Goal: Information Seeking & Learning: Find contact information

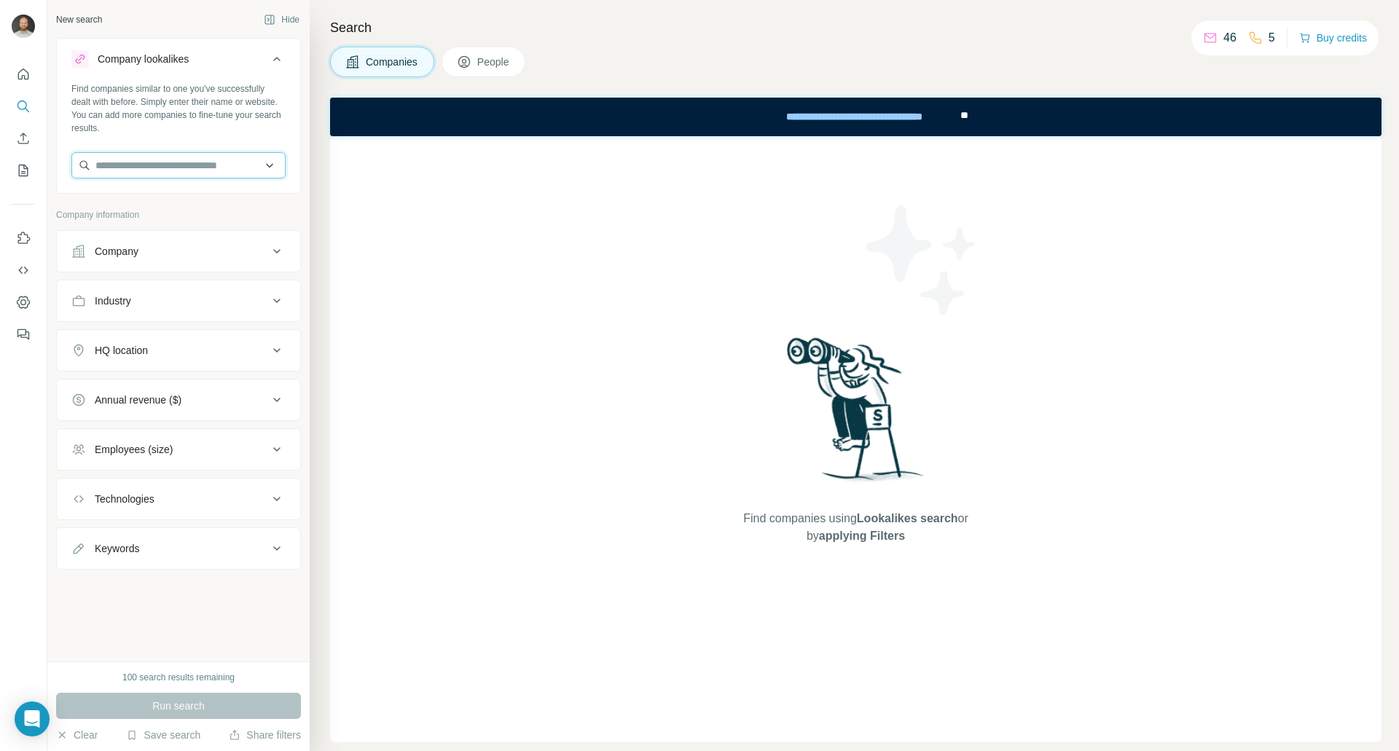
click at [197, 168] on input "text" at bounding box center [178, 165] width 214 height 26
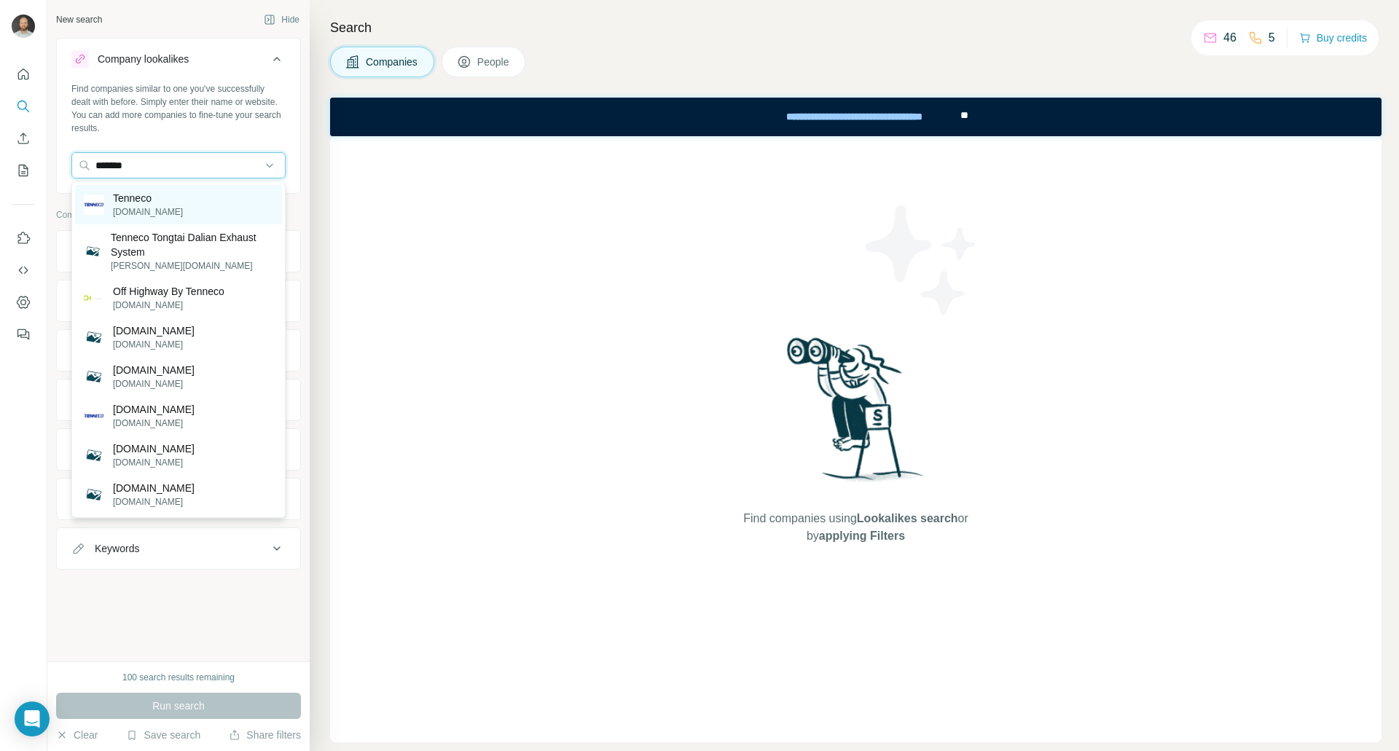
type input "*******"
click at [176, 207] on div "Tenneco [DOMAIN_NAME]" at bounding box center [178, 204] width 207 height 39
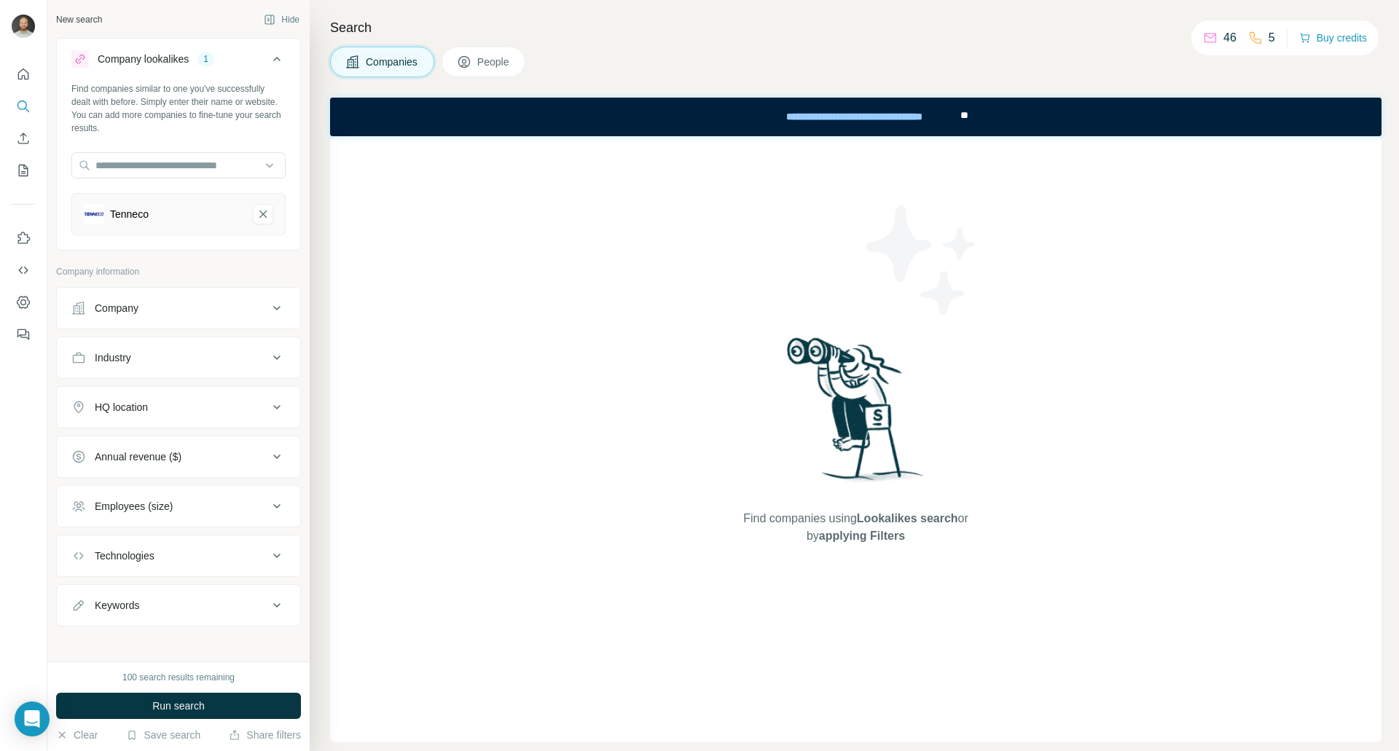
scroll to position [6, 0]
click at [200, 501] on div "Employees (size)" at bounding box center [169, 500] width 197 height 15
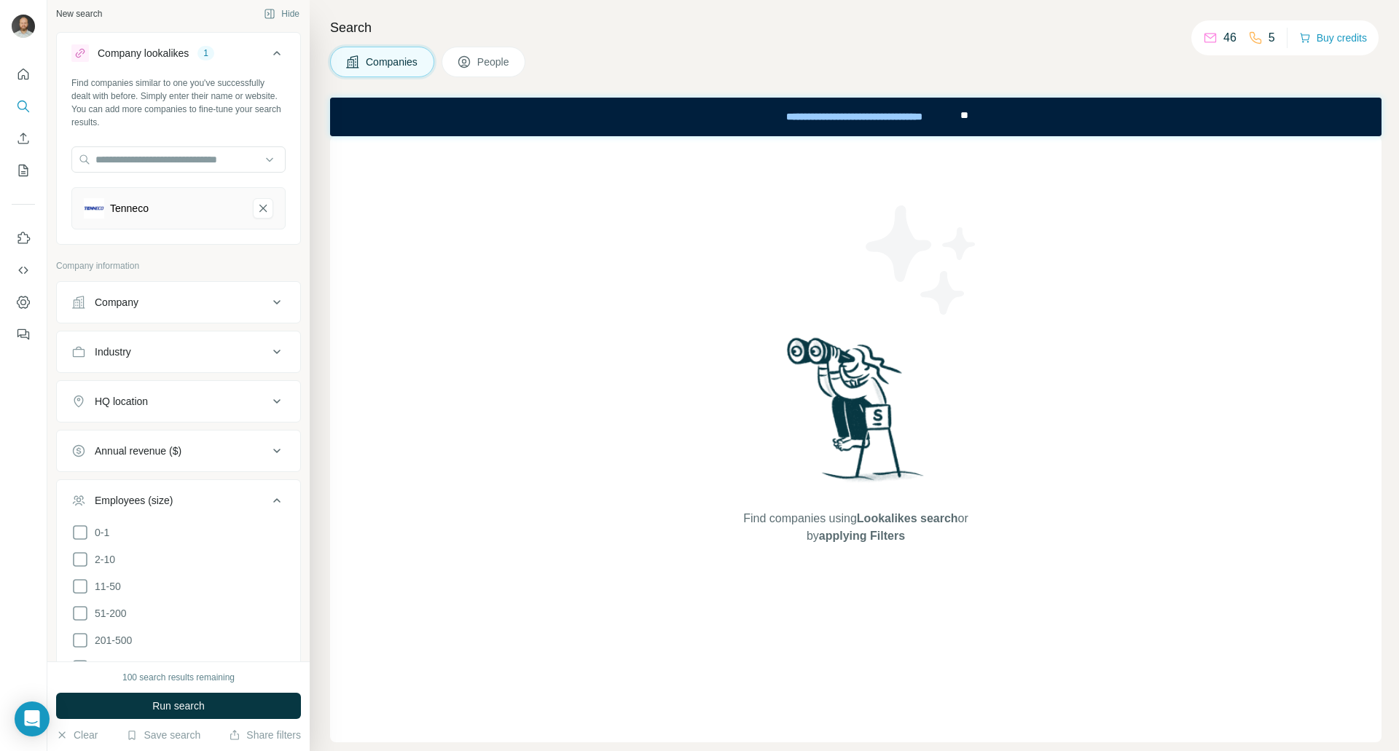
click at [200, 501] on div "Employees (size)" at bounding box center [169, 500] width 197 height 15
click at [221, 311] on button "Company" at bounding box center [178, 302] width 243 height 35
click at [221, 311] on button "Company" at bounding box center [178, 305] width 243 height 41
click at [146, 166] on input "text" at bounding box center [178, 159] width 214 height 26
click at [597, 60] on div "Companies People" at bounding box center [855, 62] width 1051 height 31
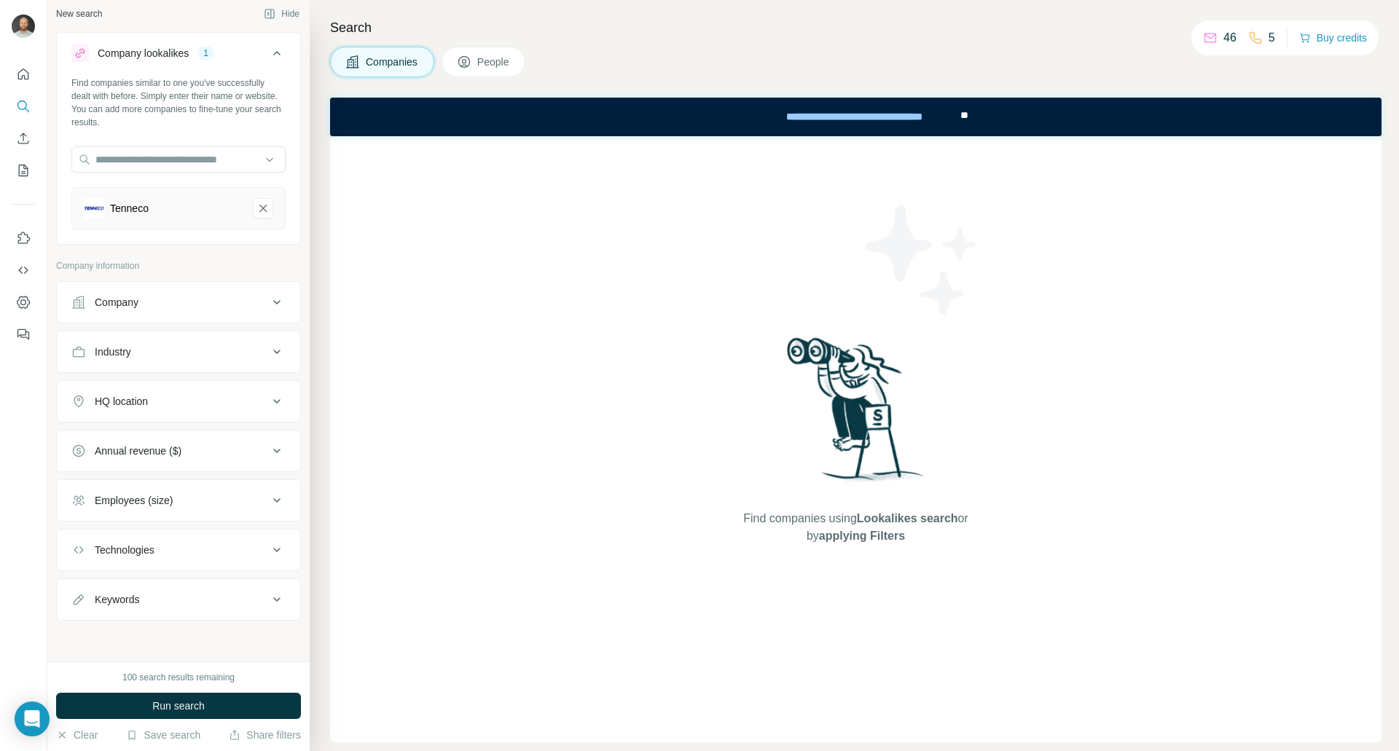
click at [511, 60] on span "People" at bounding box center [494, 62] width 34 height 15
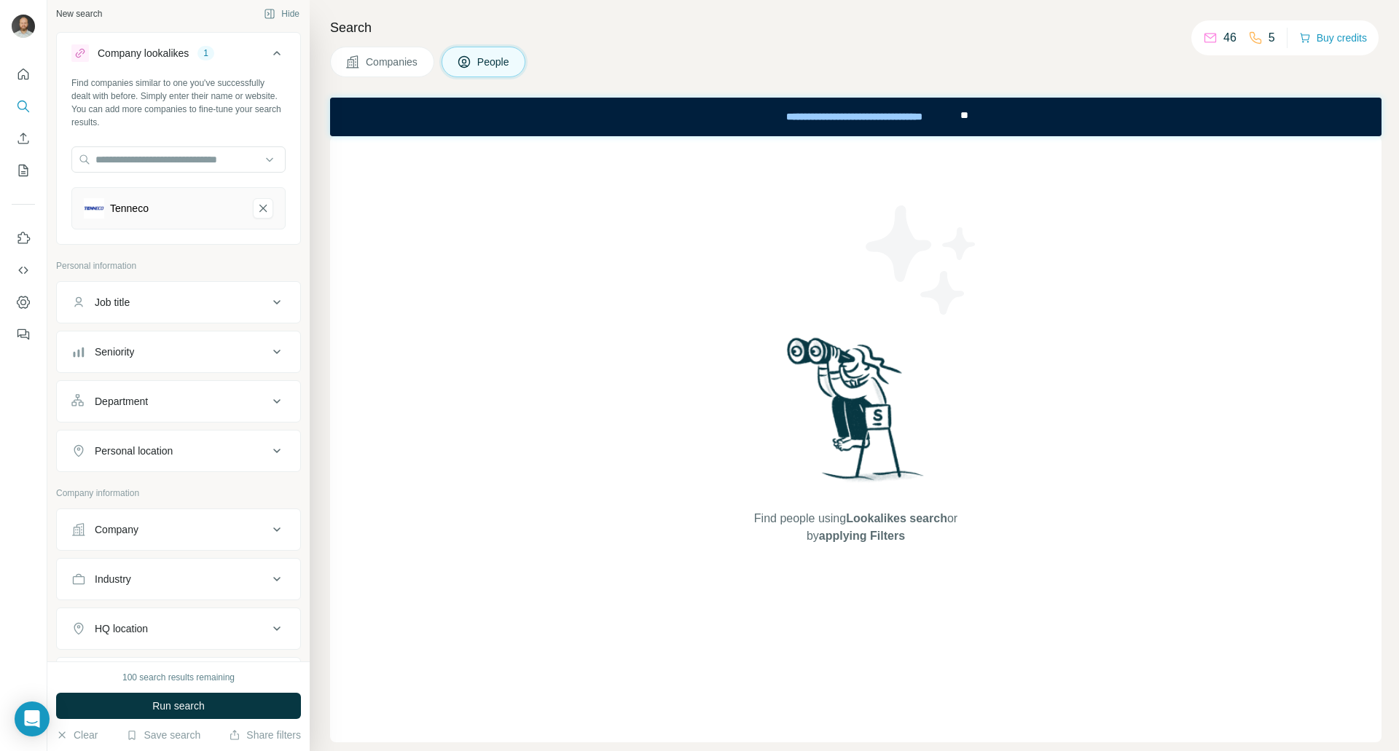
click at [179, 453] on div "Personal location" at bounding box center [169, 451] width 197 height 15
click at [165, 487] on input "text" at bounding box center [178, 487] width 214 height 26
type input "******"
click at [168, 399] on div "Department" at bounding box center [169, 401] width 197 height 15
click at [152, 433] on input at bounding box center [171, 438] width 180 height 16
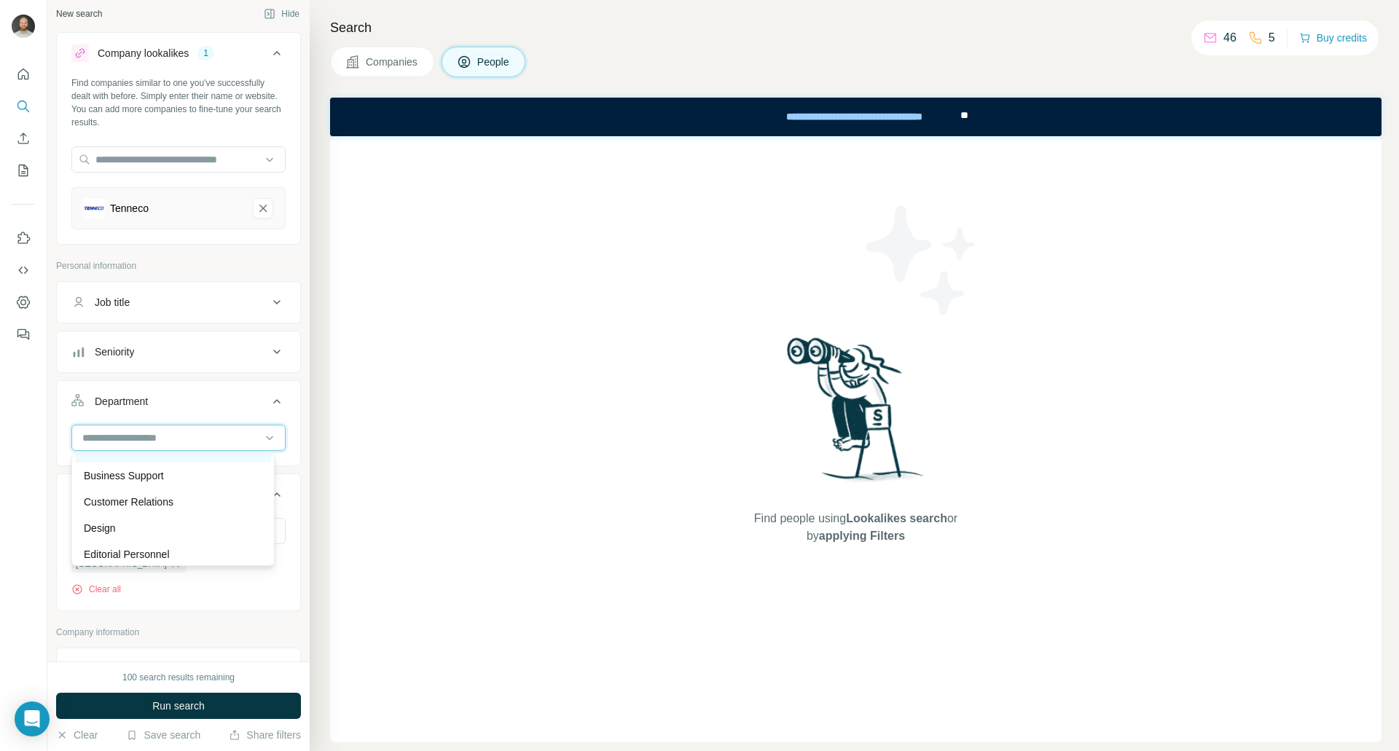
scroll to position [73, 0]
click at [144, 549] on div "Engineering" at bounding box center [173, 555] width 178 height 15
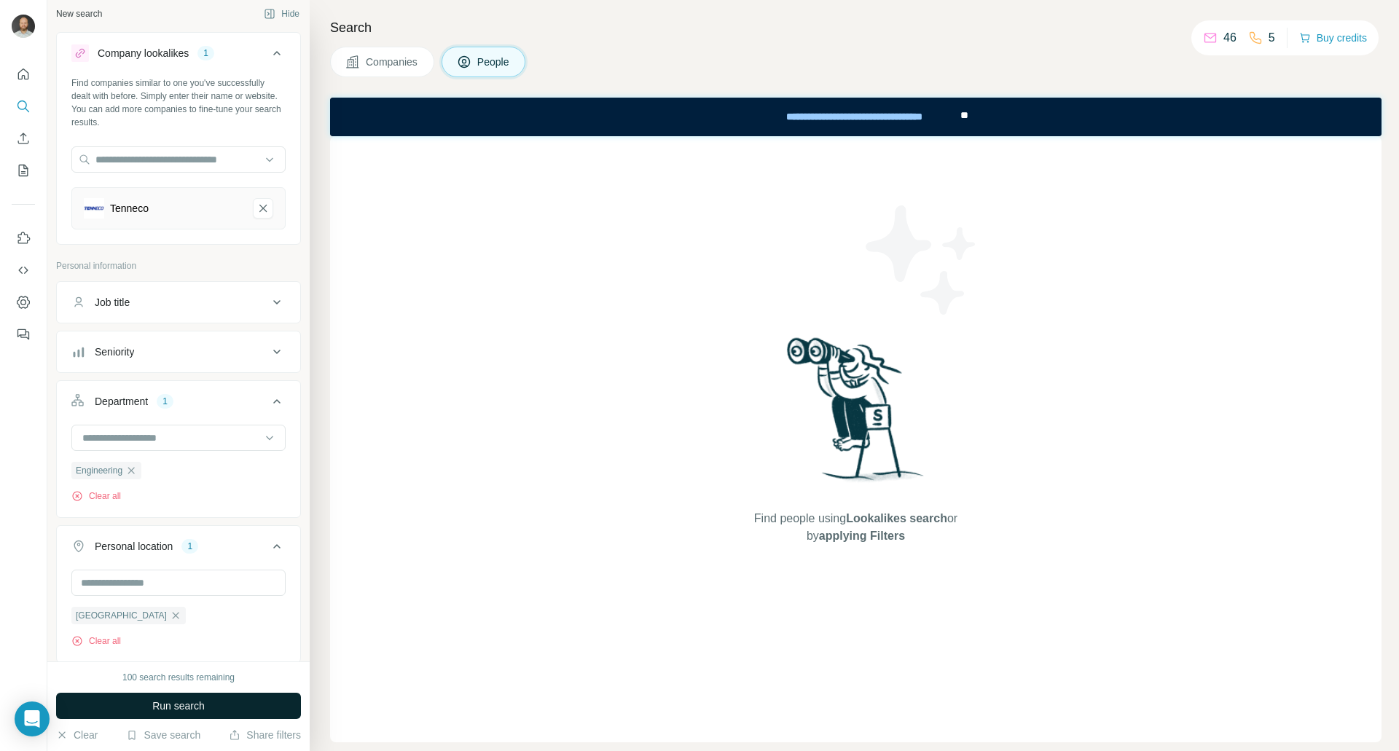
click at [184, 704] on span "Run search" at bounding box center [178, 706] width 52 height 15
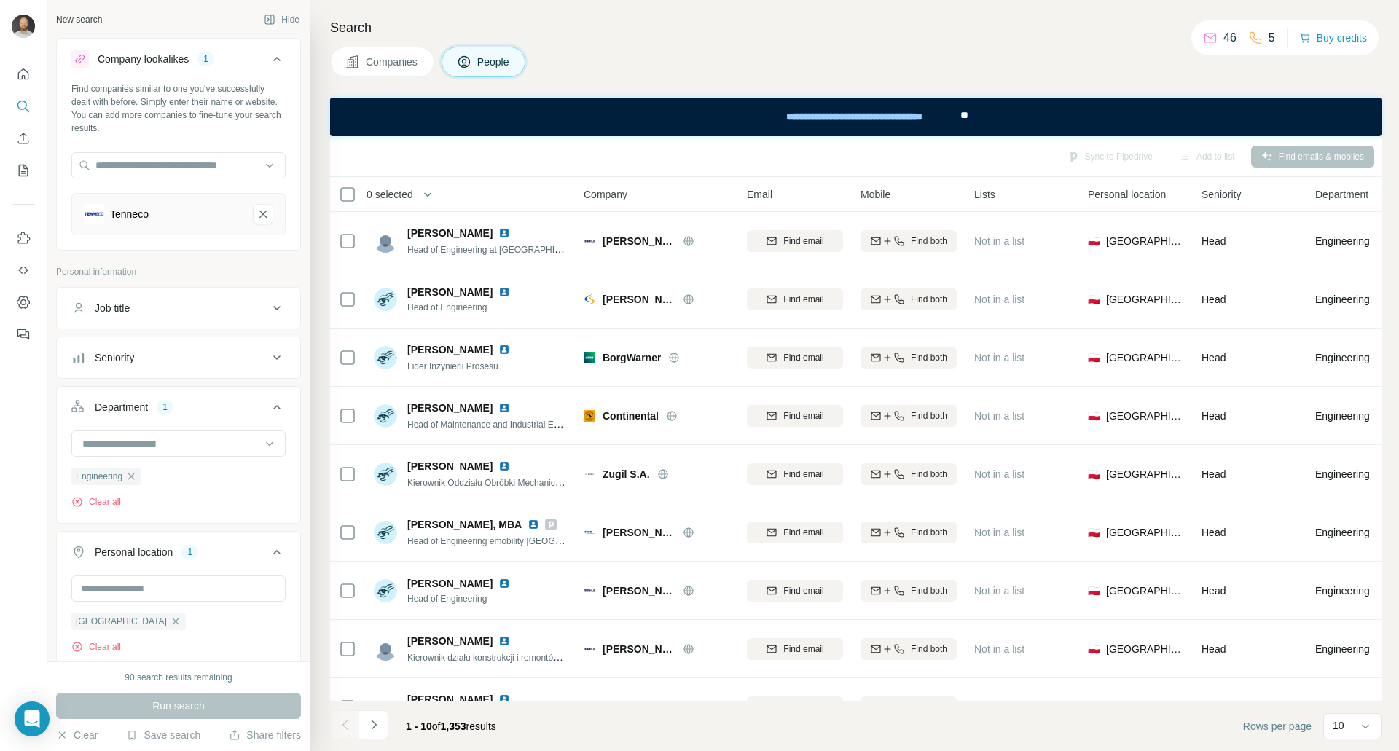
click at [268, 409] on icon at bounding box center [276, 406] width 17 height 17
click at [268, 362] on icon at bounding box center [276, 357] width 17 height 17
click at [77, 522] on icon at bounding box center [79, 526] width 17 height 17
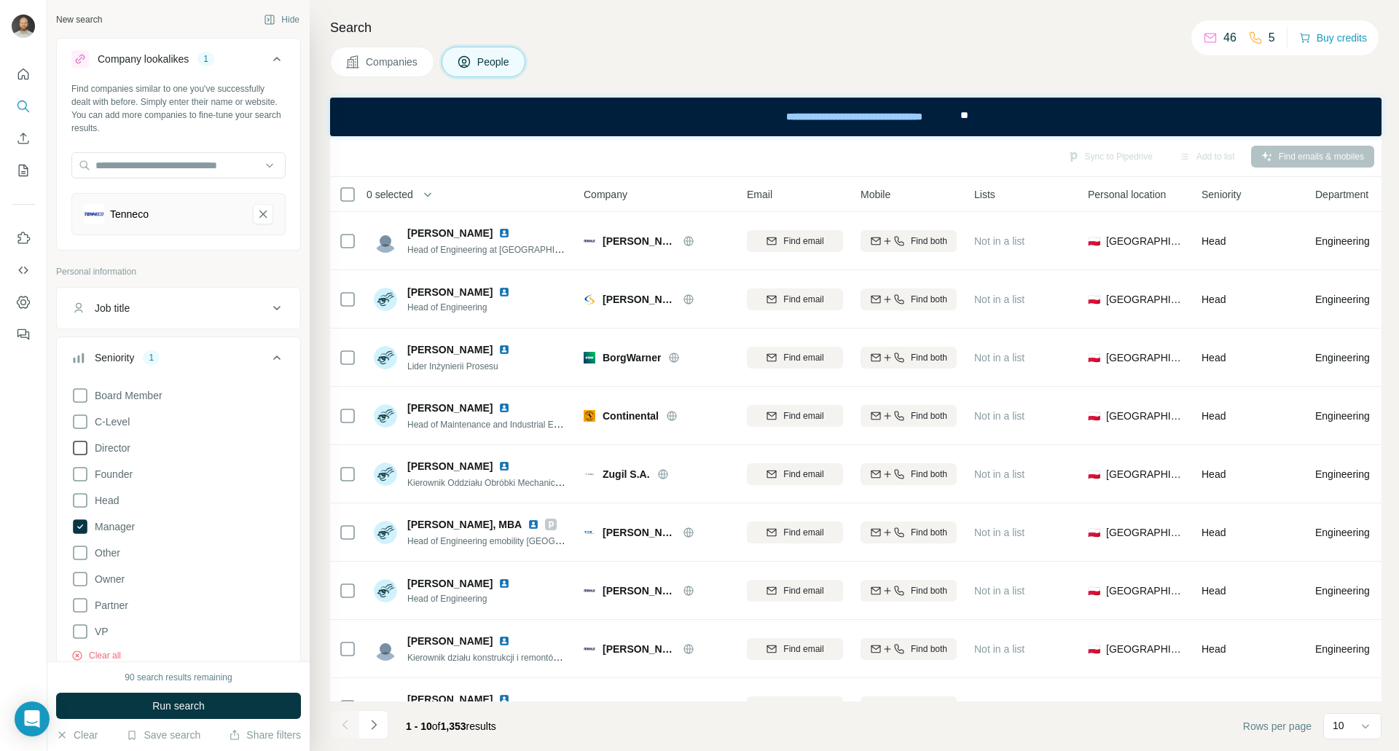
click at [79, 447] on icon at bounding box center [79, 447] width 17 height 17
click at [78, 417] on icon at bounding box center [79, 421] width 17 height 17
click at [78, 396] on icon at bounding box center [79, 395] width 17 height 17
click at [74, 503] on icon at bounding box center [79, 500] width 17 height 17
click at [79, 395] on icon at bounding box center [80, 395] width 15 height 15
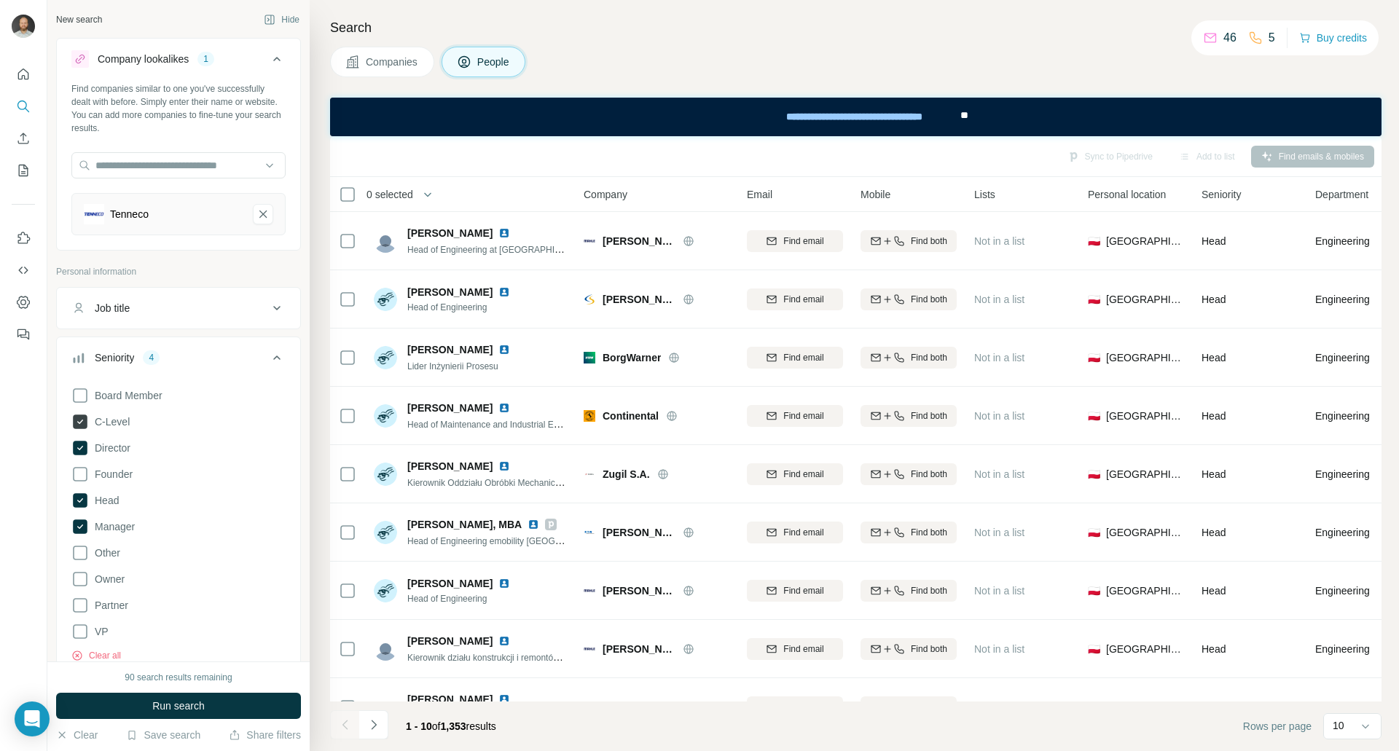
click at [79, 423] on icon at bounding box center [80, 422] width 15 height 15
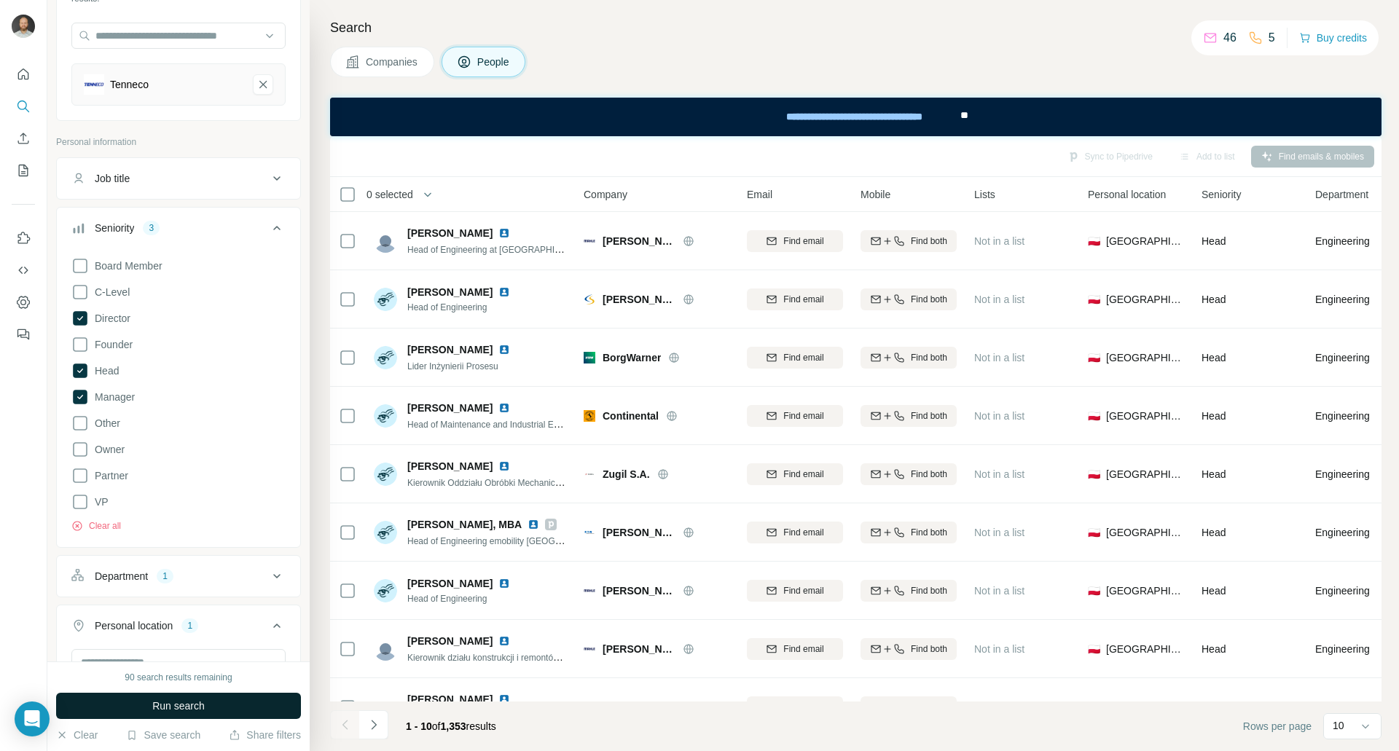
scroll to position [146, 0]
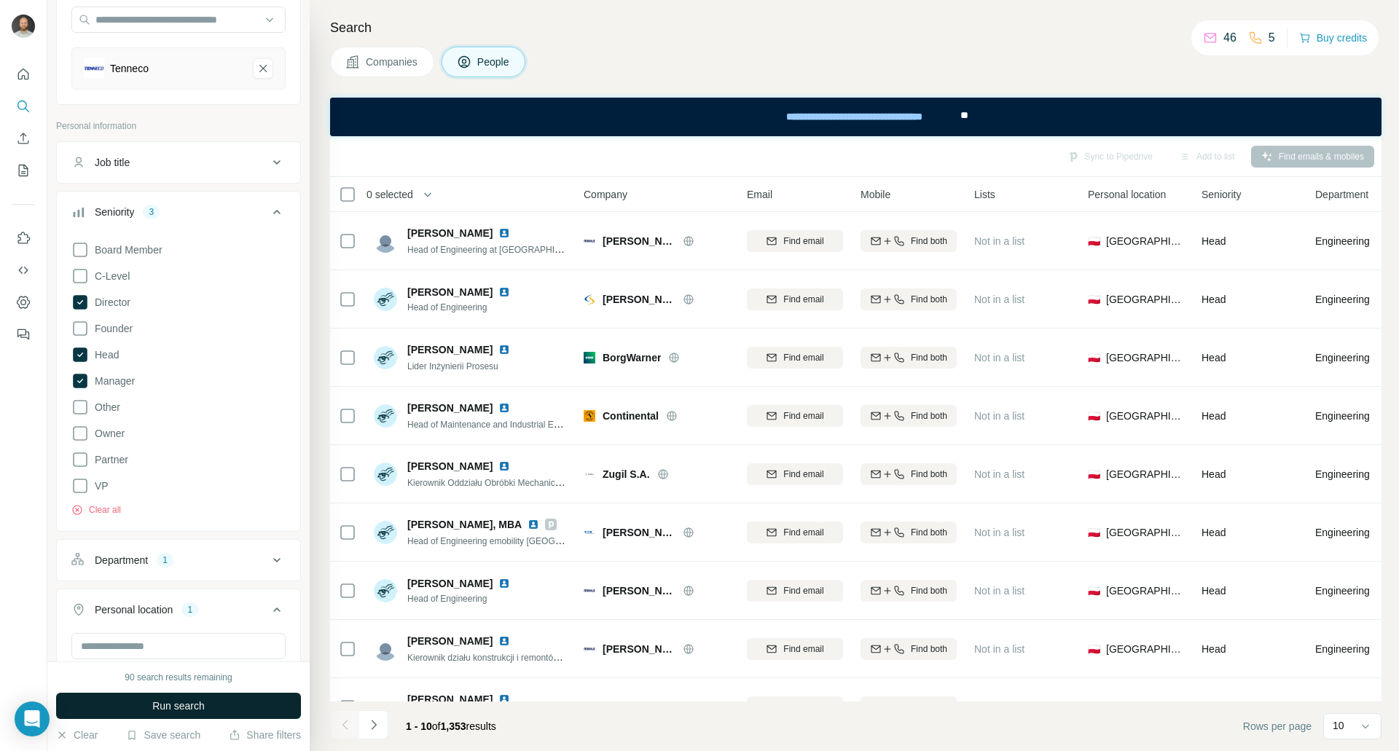
click at [179, 706] on span "Run search" at bounding box center [178, 706] width 52 height 15
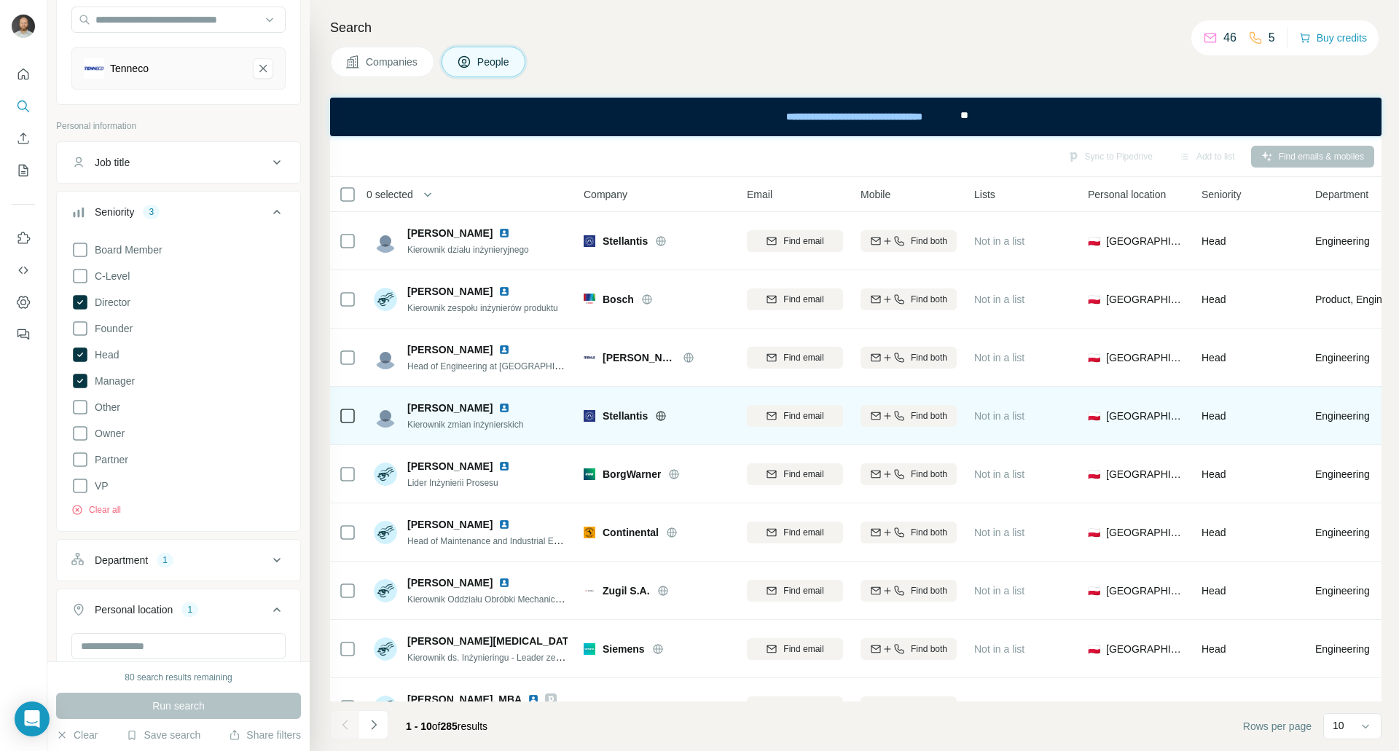
scroll to position [101, 0]
